Goal: Task Accomplishment & Management: Complete application form

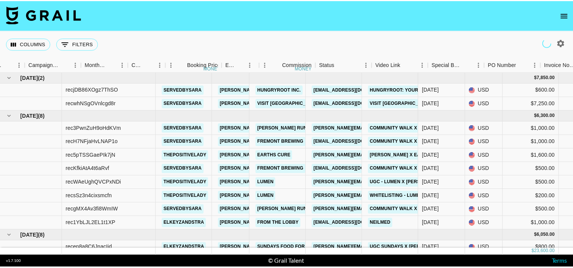
scroll to position [0, 340]
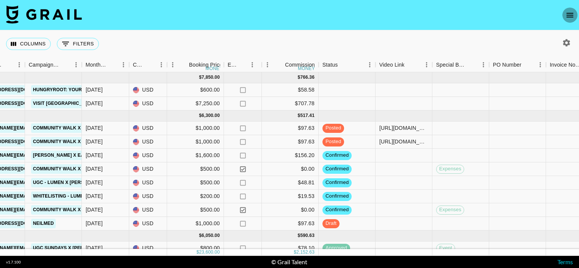
click at [570, 14] on icon "open drawer" at bounding box center [569, 15] width 9 height 9
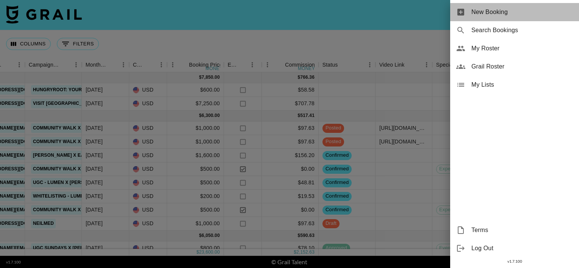
click at [506, 14] on span "New Booking" at bounding box center [522, 12] width 102 height 9
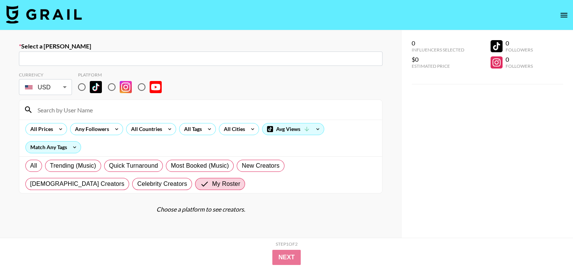
click at [245, 58] on input "text" at bounding box center [200, 59] width 355 height 9
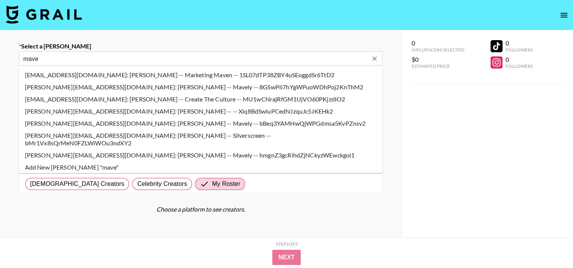
type input "mave"
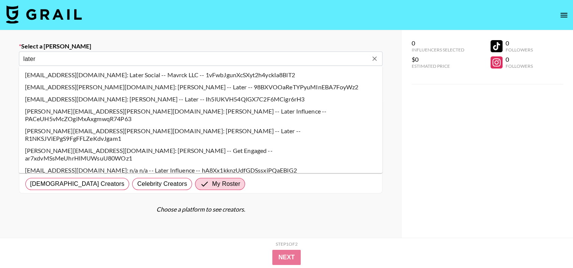
type input "later"
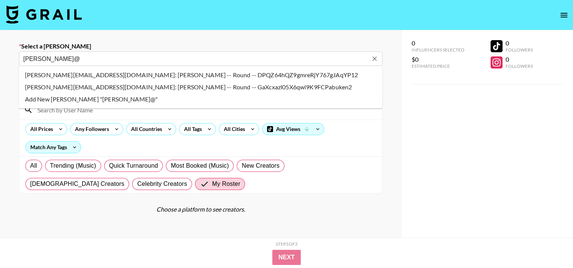
type input "[PERSON_NAME]@"
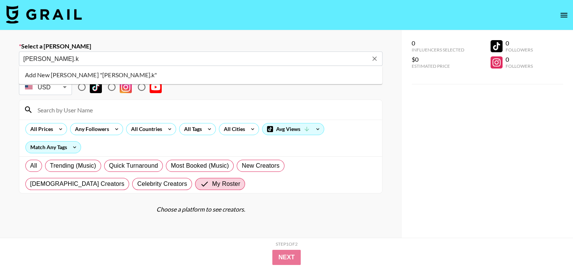
type input "[PERSON_NAME].k"
paste input "[PERSON_NAME][EMAIL_ADDRESS][PERSON_NAME][DOMAIN_NAME]"
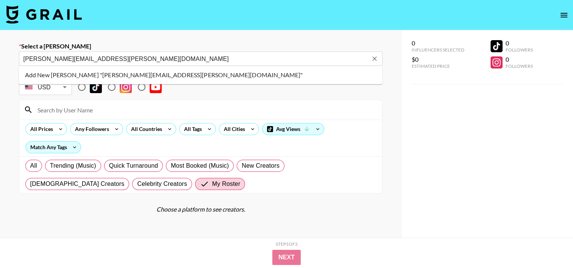
click at [106, 73] on li "Add New [PERSON_NAME] "[PERSON_NAME][EMAIL_ADDRESS][PERSON_NAME][DOMAIN_NAME]"" at bounding box center [201, 75] width 364 height 12
type input "Add New [PERSON_NAME] "[PERSON_NAME][EMAIL_ADDRESS][PERSON_NAME][DOMAIN_NAME]""
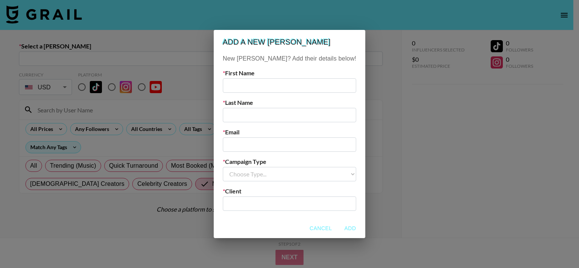
click at [247, 141] on input "email" at bounding box center [289, 144] width 133 height 14
paste input "[PERSON_NAME][EMAIL_ADDRESS][PERSON_NAME][DOMAIN_NAME]"
type input "[PERSON_NAME][EMAIL_ADDRESS][PERSON_NAME][DOMAIN_NAME]"
click at [248, 87] on input "text" at bounding box center [289, 85] width 133 height 14
type input "[PERSON_NAME]"
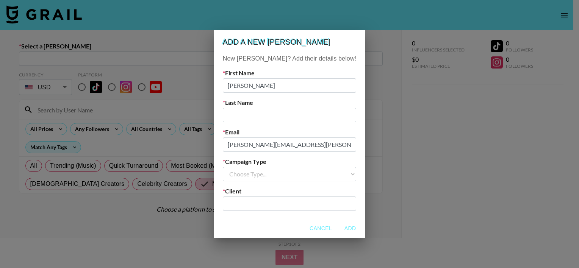
click at [248, 115] on input "text" at bounding box center [289, 115] width 133 height 14
type input "[PERSON_NAME]"
click at [254, 177] on select "Choose Type... Song Promos Brand Promos" at bounding box center [289, 174] width 133 height 14
select select "Brand"
click at [238, 167] on select "Choose Type... Song Promos Brand Promos" at bounding box center [289, 174] width 133 height 14
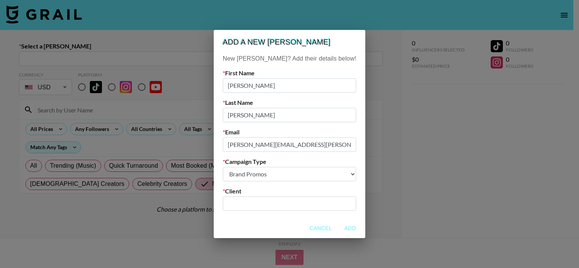
drag, startPoint x: 256, startPoint y: 202, endPoint x: 257, endPoint y: 206, distance: 4.3
click at [256, 202] on input "text" at bounding box center [289, 203] width 124 height 9
click at [257, 206] on input "text" at bounding box center [289, 203] width 124 height 9
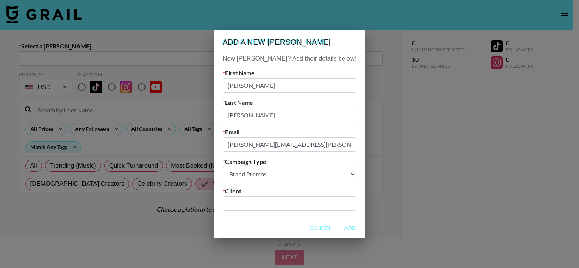
click at [257, 206] on input "text" at bounding box center [289, 203] width 124 height 9
click at [261, 202] on input "Mavenly" at bounding box center [284, 203] width 114 height 9
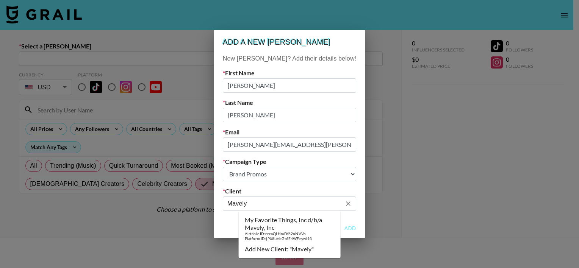
click at [271, 205] on input "Mavely" at bounding box center [284, 203] width 114 height 9
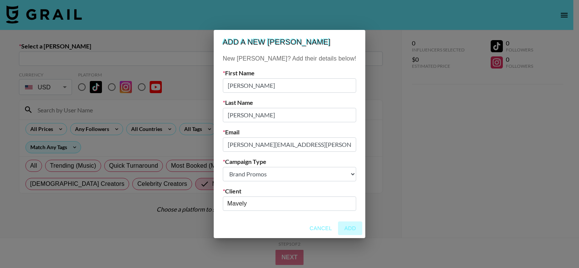
click at [339, 228] on button "Add" at bounding box center [350, 229] width 24 height 14
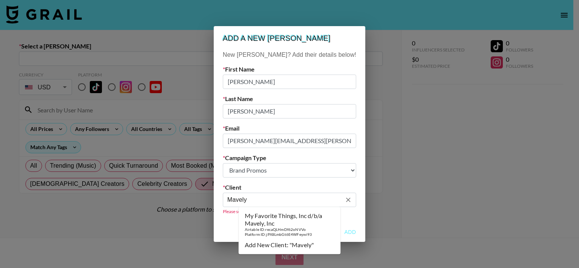
click at [301, 201] on input "Mavely" at bounding box center [284, 199] width 114 height 9
click at [288, 215] on div "My Favorite Things, Inc d/b/a Mavely, Inc" at bounding box center [290, 219] width 90 height 15
type input "My Favorite Things, Inc d/b/a Mavely, Inc"
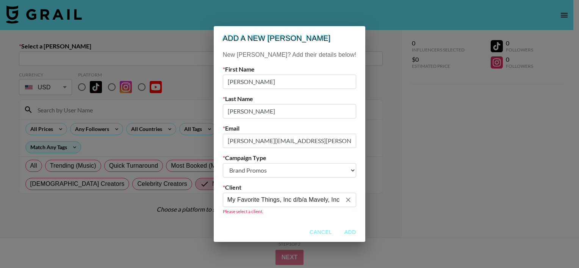
click at [301, 208] on div "Please select a client." at bounding box center [289, 211] width 133 height 8
click at [338, 228] on button "Add" at bounding box center [350, 232] width 24 height 14
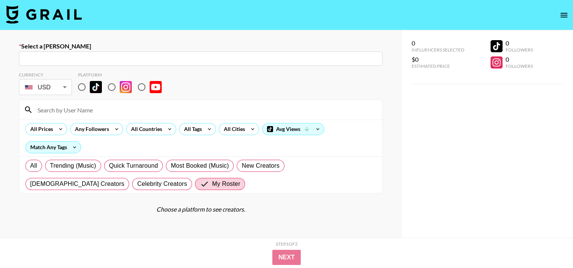
scroll to position [33, 0]
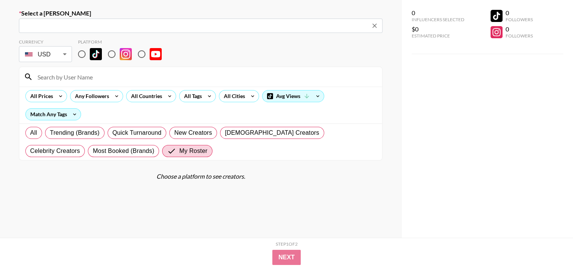
type input "[PERSON_NAME][EMAIL_ADDRESS][PERSON_NAME][DOMAIN_NAME]: [PERSON_NAME] -- My Fav…"
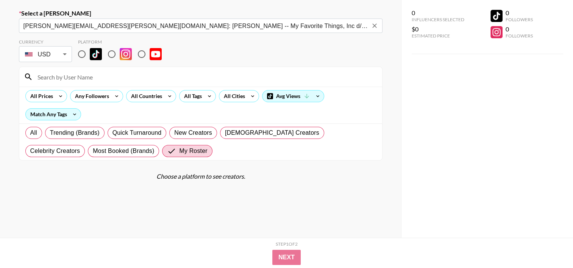
scroll to position [35, 0]
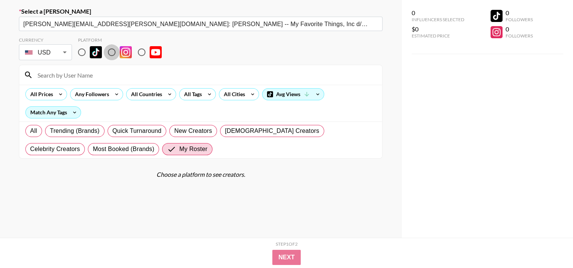
click at [111, 52] on input "radio" at bounding box center [112, 52] width 16 height 16
radio input "true"
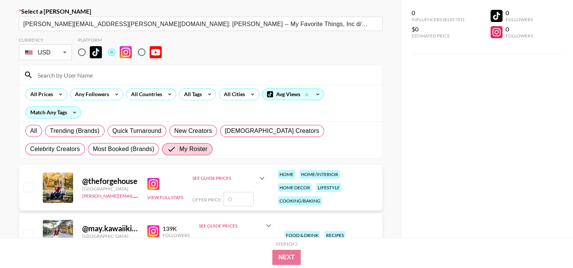
click at [108, 71] on input at bounding box center [205, 75] width 345 height 12
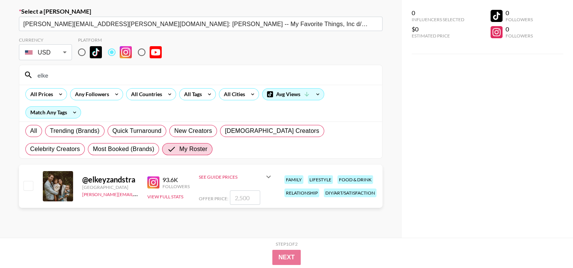
type input "elke"
click at [28, 184] on input "checkbox" at bounding box center [27, 185] width 9 height 9
checkbox input "true"
type input "2500"
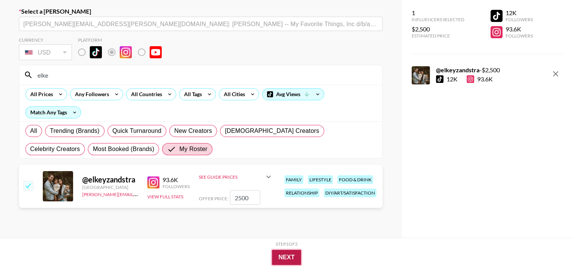
click at [281, 254] on button "Next" at bounding box center [286, 257] width 29 height 15
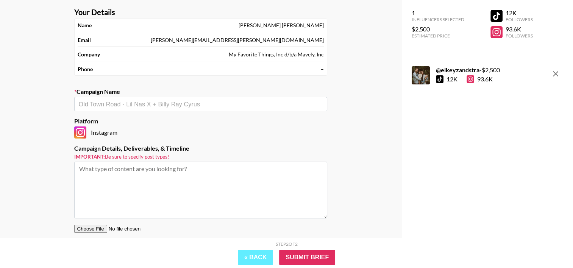
click at [192, 103] on input "text" at bounding box center [201, 104] width 244 height 9
click at [182, 116] on li "Add New Campaign: "Walmart X [PERSON_NAME]"" at bounding box center [200, 120] width 253 height 12
type input "Walmart X [PERSON_NAME]"
click at [299, 259] on input "Submit Brief" at bounding box center [307, 257] width 56 height 15
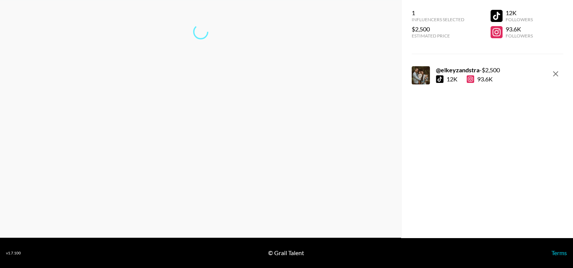
scroll to position [30, 0]
click at [218, 59] on link "Return to dashboard..." at bounding box center [201, 56] width 58 height 7
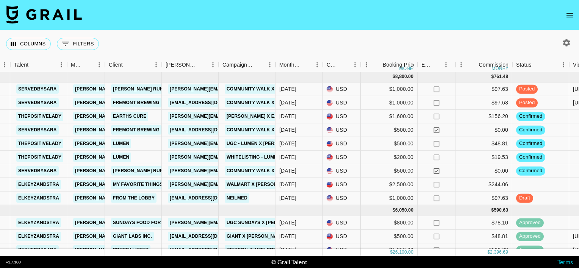
scroll to position [39, 147]
click at [146, 184] on link "My Favorite Things, Inc d/b/a Mavely, Inc" at bounding box center [165, 184] width 108 height 9
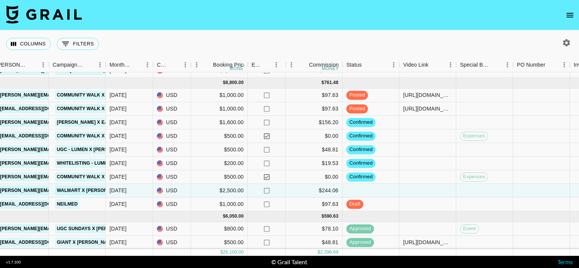
scroll to position [45, 317]
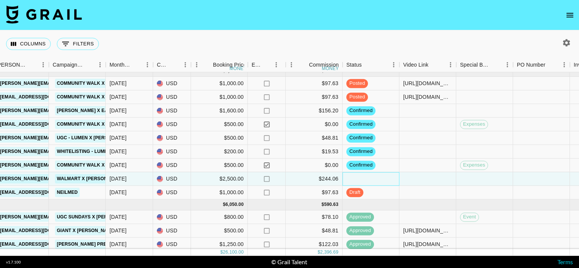
click at [362, 176] on div at bounding box center [370, 179] width 57 height 14
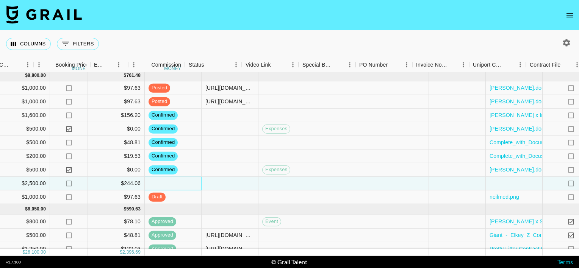
scroll to position [40, 517]
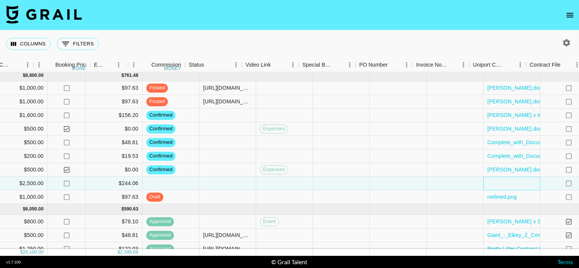
click at [483, 184] on div at bounding box center [511, 184] width 57 height 14
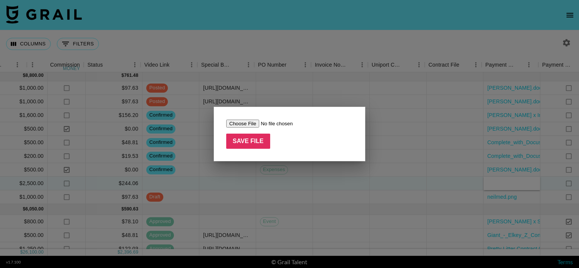
scroll to position [40, 575]
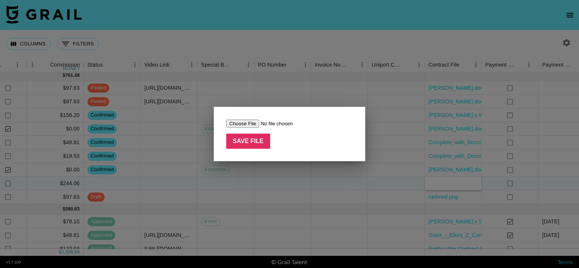
click at [248, 123] on input "file" at bounding box center [274, 124] width 96 height 8
type input "C:\fakepath\Mavely Campaign Agreement - Walmart Marketplace Muses - Content.pdf"
click at [246, 140] on input "Save File" at bounding box center [248, 141] width 44 height 15
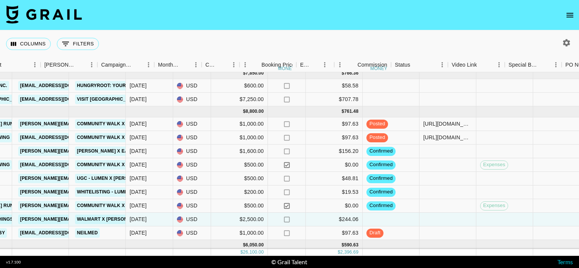
scroll to position [4, 267]
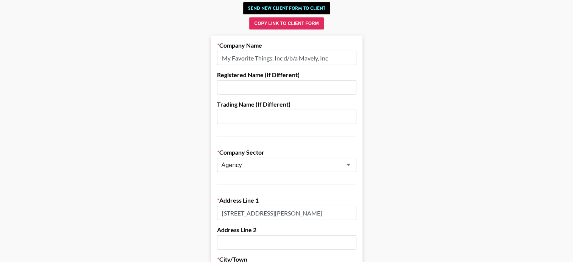
scroll to position [0, 6]
